Goal: Task Accomplishment & Management: Manage account settings

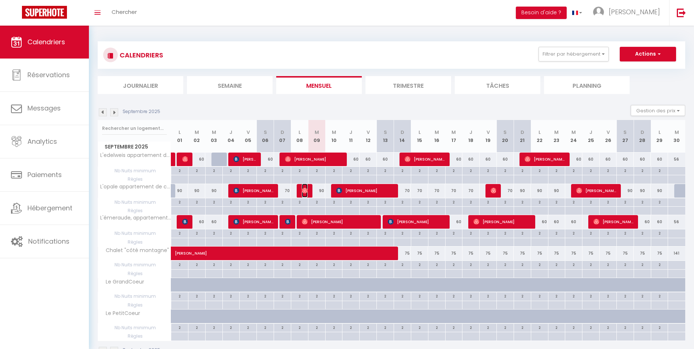
click at [305, 191] on img at bounding box center [305, 191] width 6 height 6
select select "OK"
select select "0"
select select "1"
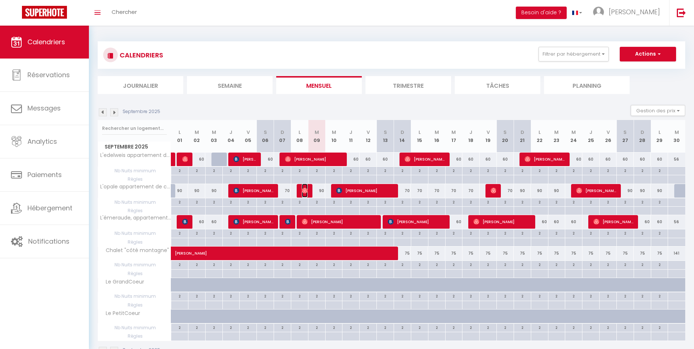
select select "1"
select select
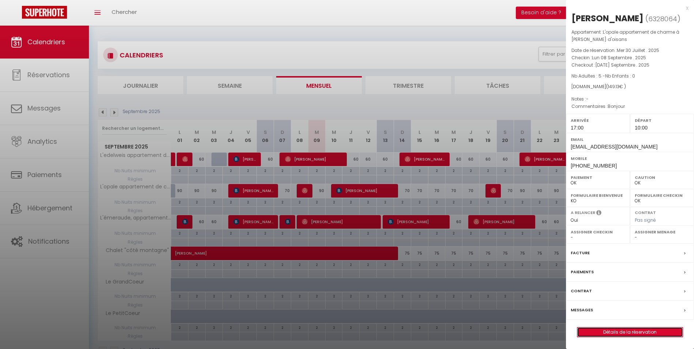
click at [635, 337] on link "Détails de la réservation" at bounding box center [629, 332] width 105 height 10
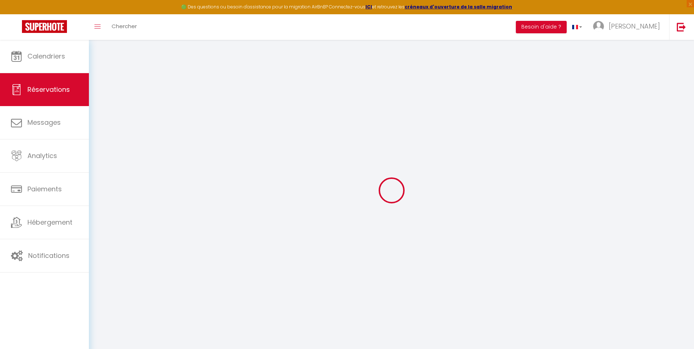
select select
checkbox input "false"
type textarea "isAutoTranslationEnabled=true user=[object Object] viewer=[object Object] heade…"
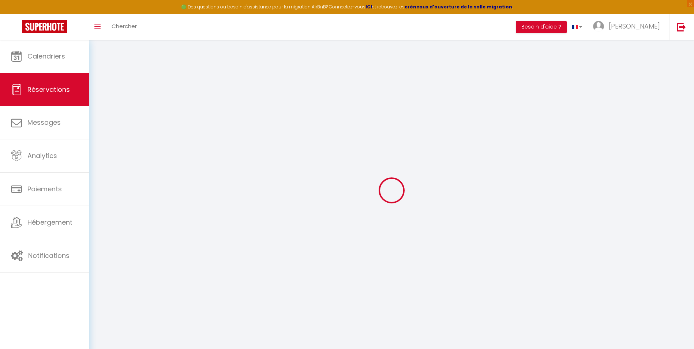
select select
checkbox input "false"
type textarea "isAutoTranslationEnabled=true user=[object Object] viewer=[object Object] heade…"
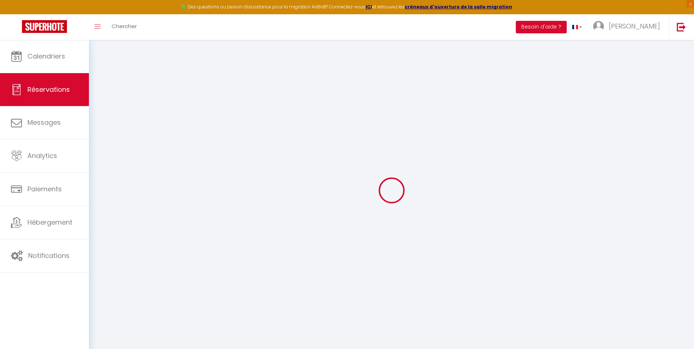
type textarea "Bonjour"
select select
type input "70"
type input "4.13"
select select
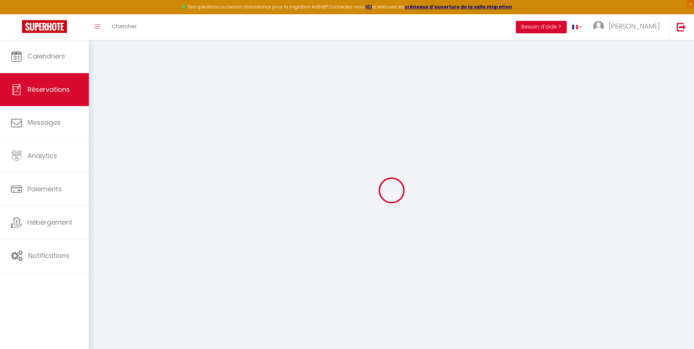
select select
checkbox input "false"
type textarea "isAutoTranslationEnabled=true user=[object Object] viewer=[object Object] heade…"
select select
checkbox input "false"
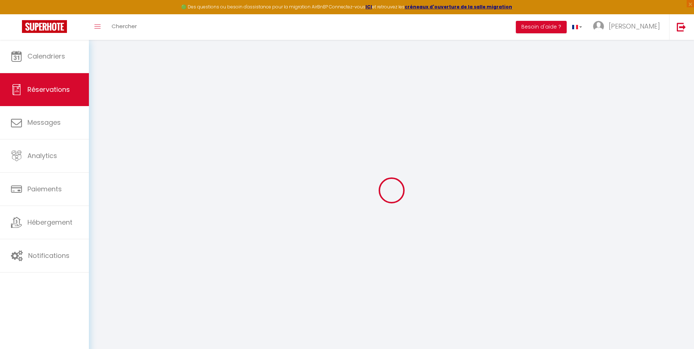
type textarea "isAutoTranslationEnabled=true user=[object Object] viewer=[object Object] heade…"
select select "17:00"
select select "10:00"
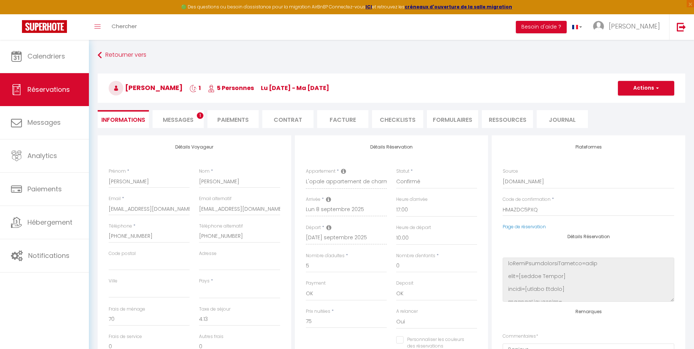
click at [180, 115] on li "Messages 1" at bounding box center [178, 119] width 51 height 18
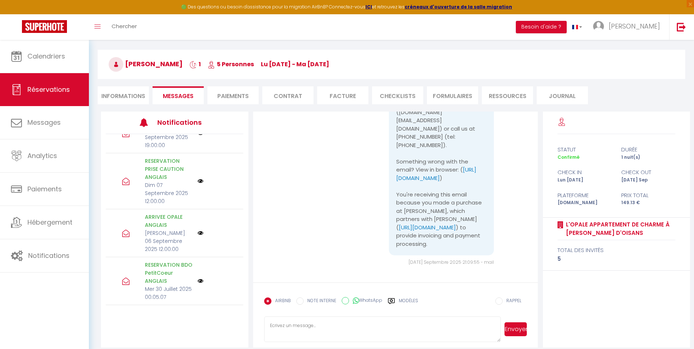
scroll to position [40, 0]
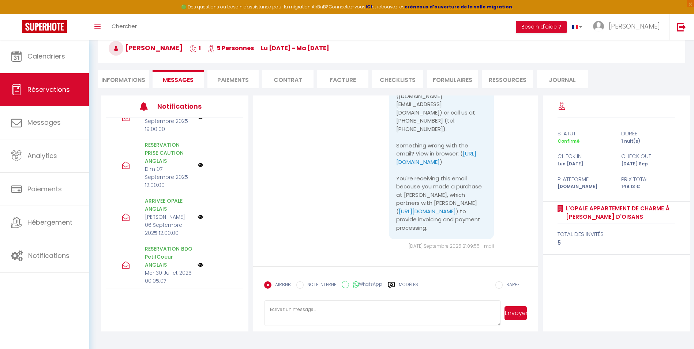
click at [299, 314] on textarea at bounding box center [382, 313] width 237 height 26
drag, startPoint x: 310, startPoint y: 309, endPoint x: 293, endPoint y: 310, distance: 16.8
click at [293, 310] on textarea at bounding box center [382, 313] width 237 height 26
click at [125, 79] on li "Informations" at bounding box center [123, 79] width 51 height 18
select select
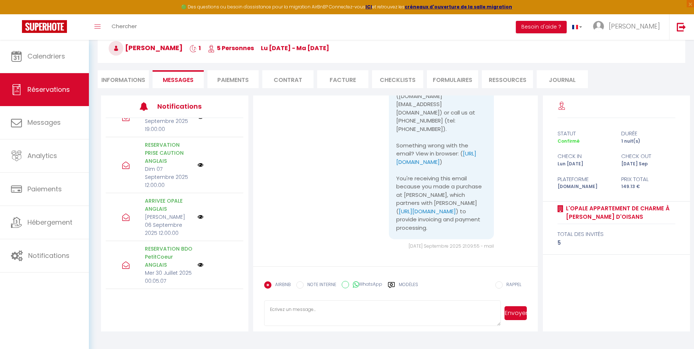
type textarea "isAutoTranslationEnabled=true user=[object Object] viewer=[object Object] heade…"
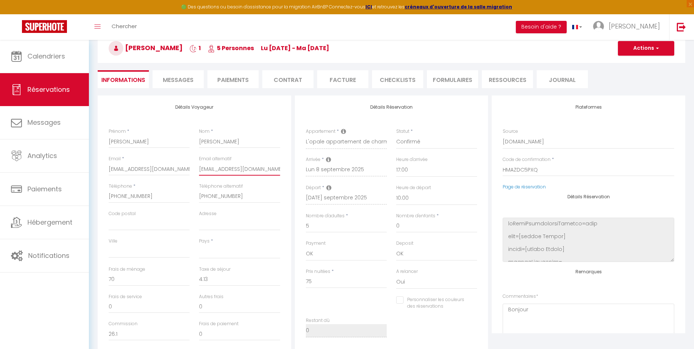
scroll to position [0, 6]
drag, startPoint x: 200, startPoint y: 167, endPoint x: 299, endPoint y: 168, distance: 98.4
click at [299, 168] on div "Détails Voyageur Prénom * [PERSON_NAME] * [PERSON_NAME] Email * [EMAIL_ADDRESS]…" at bounding box center [391, 226] width 591 height 262
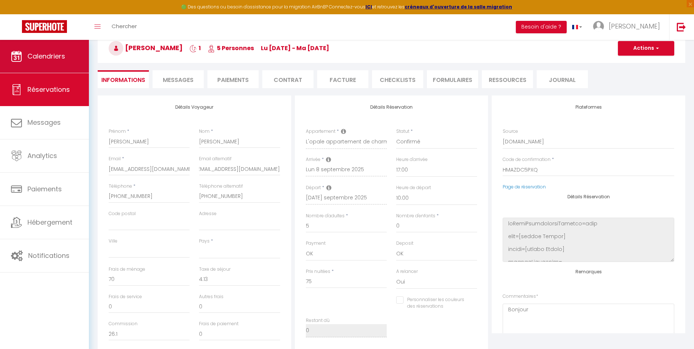
select select
type textarea "isAutoTranslationEnabled=true user=[object Object] viewer=[object Object] heade…"
checkbox input "false"
select select
type textarea "isAutoTranslationEnabled=true user=[object Object] viewer=[object Object] heade…"
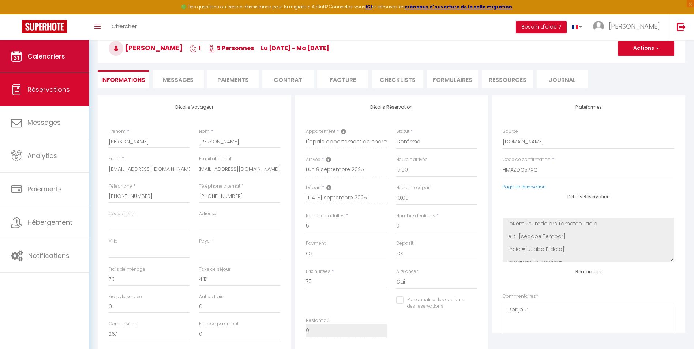
checkbox input "false"
select select
type textarea "isAutoTranslationEnabled=true user=[object Object] viewer=[object Object] heade…"
checkbox input "false"
select select
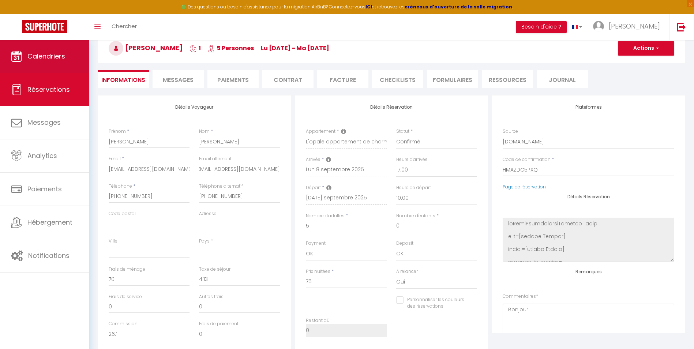
type textarea "isAutoTranslationEnabled=true user=[object Object] viewer=[object Object] heade…"
checkbox input "false"
select select
type textarea "isAutoTranslationEnabled=true user=[object Object] viewer=[object Object] heade…"
checkbox input "false"
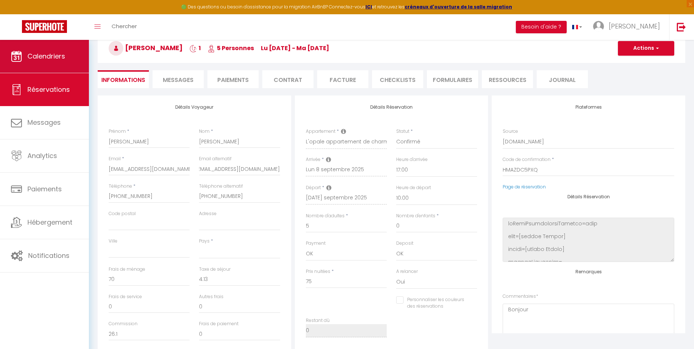
select select
type textarea "isAutoTranslationEnabled=true user=[object Object] viewer=[object Object] heade…"
checkbox input "false"
select select
type textarea "isAutoTranslationEnabled=true user=[object Object] viewer=[object Object] heade…"
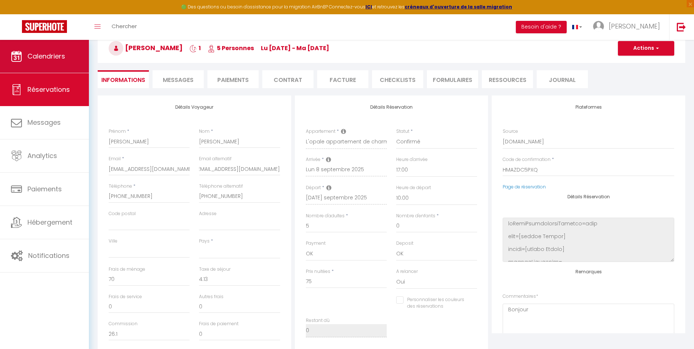
checkbox input "false"
select select
type textarea "isAutoTranslationEnabled=true user=[object Object] viewer=[object Object] heade…"
checkbox input "false"
select select
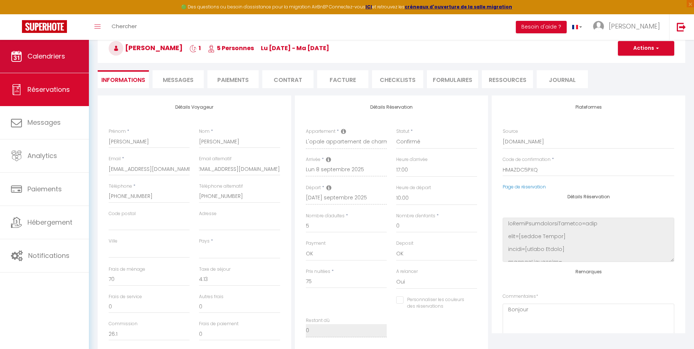
type textarea "isAutoTranslationEnabled=true user=[object Object] viewer=[object Object] heade…"
checkbox input "false"
select select
type textarea "isAutoTranslationEnabled=true user=[object Object] viewer=[object Object] heade…"
checkbox input "false"
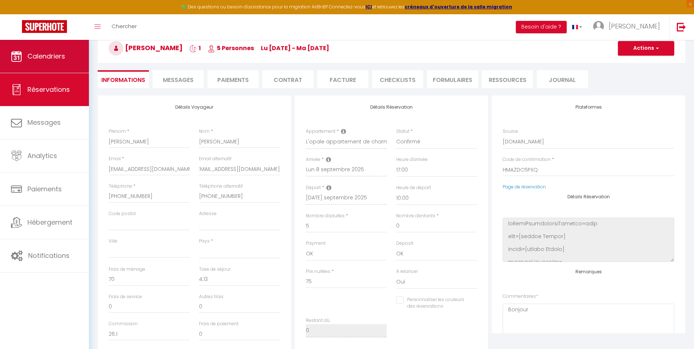
select select
type textarea "isAutoTranslationEnabled=true user=[object Object] viewer=[object Object] heade…"
checkbox input "false"
select select
type textarea "isAutoTranslationEnabled=true user=[object Object] viewer=[object Object] heade…"
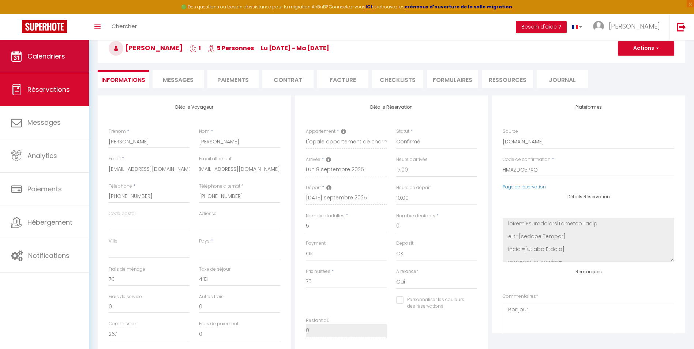
checkbox input "false"
select select
type textarea "isAutoTranslationEnabled=true user=[object Object] viewer=[object Object] heade…"
checkbox input "false"
select select
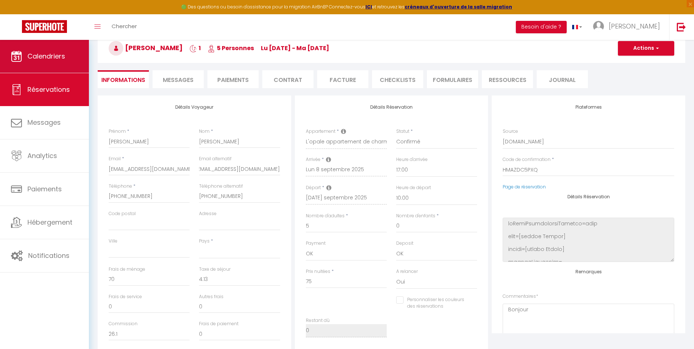
type textarea "isAutoTranslationEnabled=true user=[object Object] viewer=[object Object] heade…"
checkbox input "false"
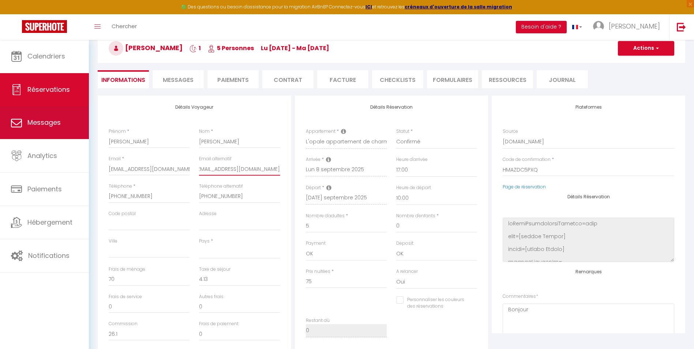
scroll to position [0, 0]
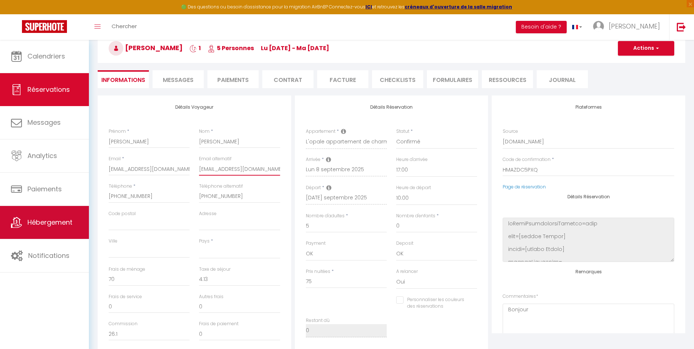
select select
type textarea "isAutoTranslationEnabled=true user=[object Object] viewer=[object Object] heade…"
checkbox input "false"
select select
type textarea "isAutoTranslationEnabled=true user=[object Object] viewer=[object Object] heade…"
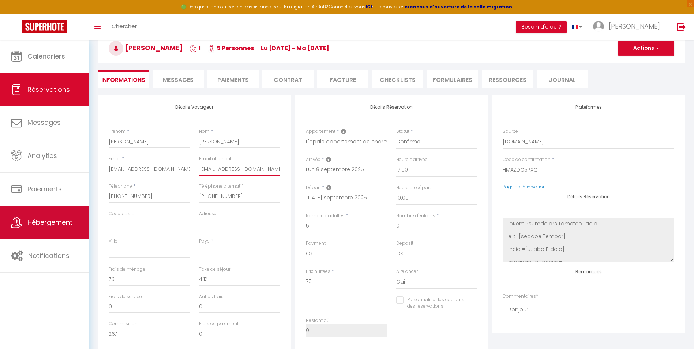
checkbox input "false"
select select
type textarea "isAutoTranslationEnabled=true user=[object Object] viewer=[object Object] heade…"
checkbox input "false"
select select
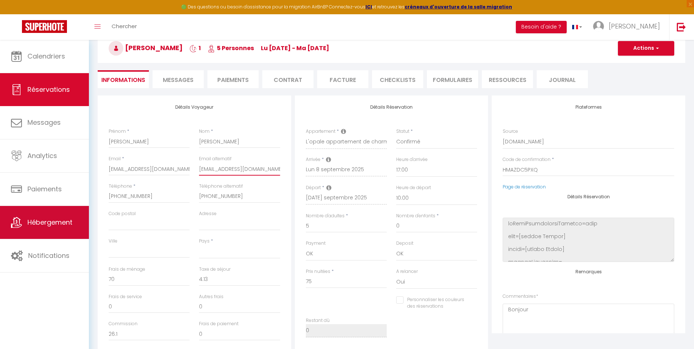
type textarea "isAutoTranslationEnabled=true user=[object Object] viewer=[object Object] heade…"
checkbox input "false"
select select
type textarea "isAutoTranslationEnabled=true user=[object Object] viewer=[object Object] heade…"
checkbox input "false"
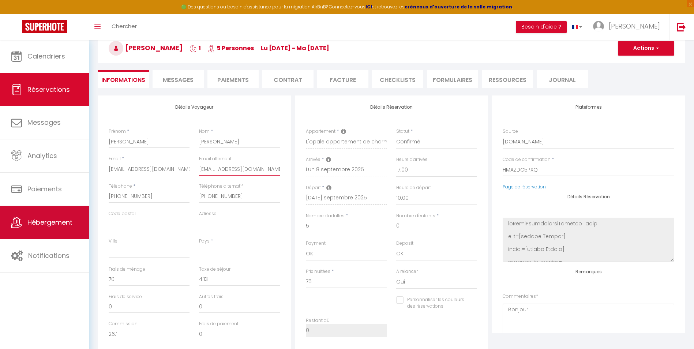
select select
type textarea "isAutoTranslationEnabled=true user=[object Object] viewer=[object Object] heade…"
checkbox input "false"
